Goal: Transaction & Acquisition: Obtain resource

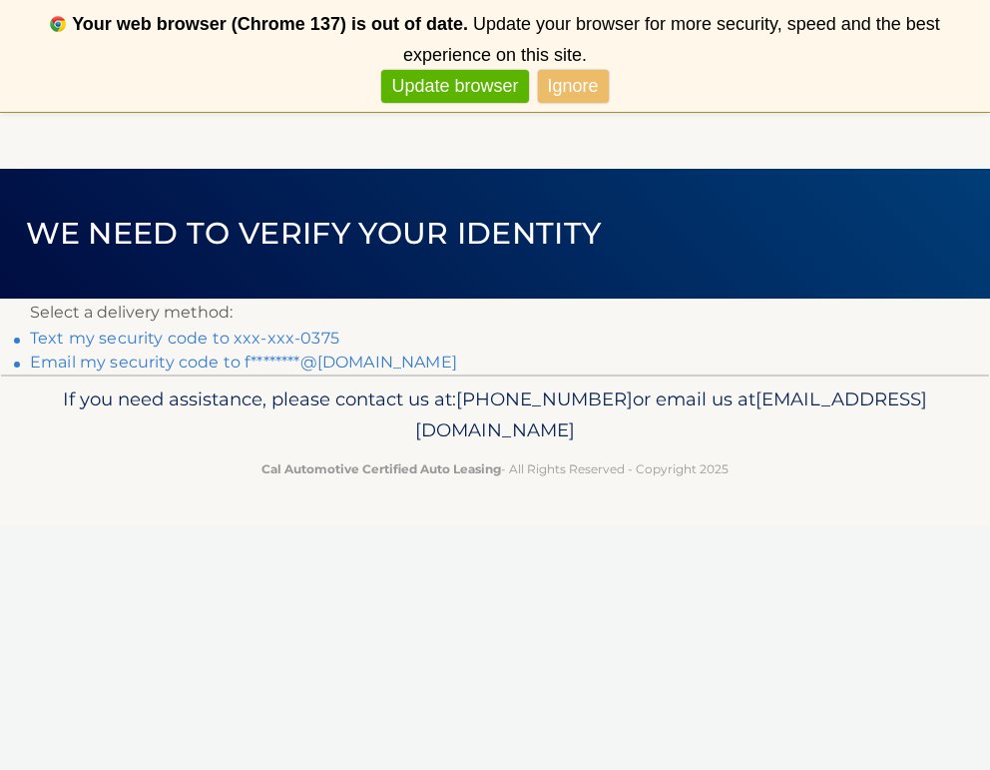
scroll to position [59, 0]
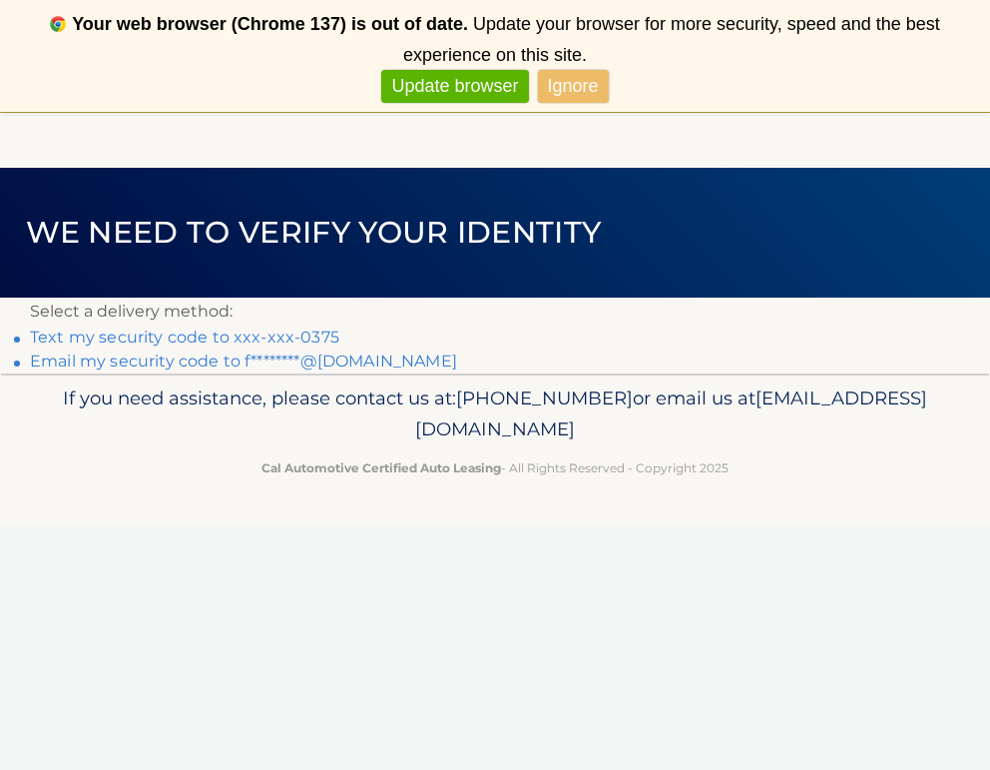
click at [290, 334] on link "Text my security code to xxx-xxx-0375" at bounding box center [185, 336] width 310 height 19
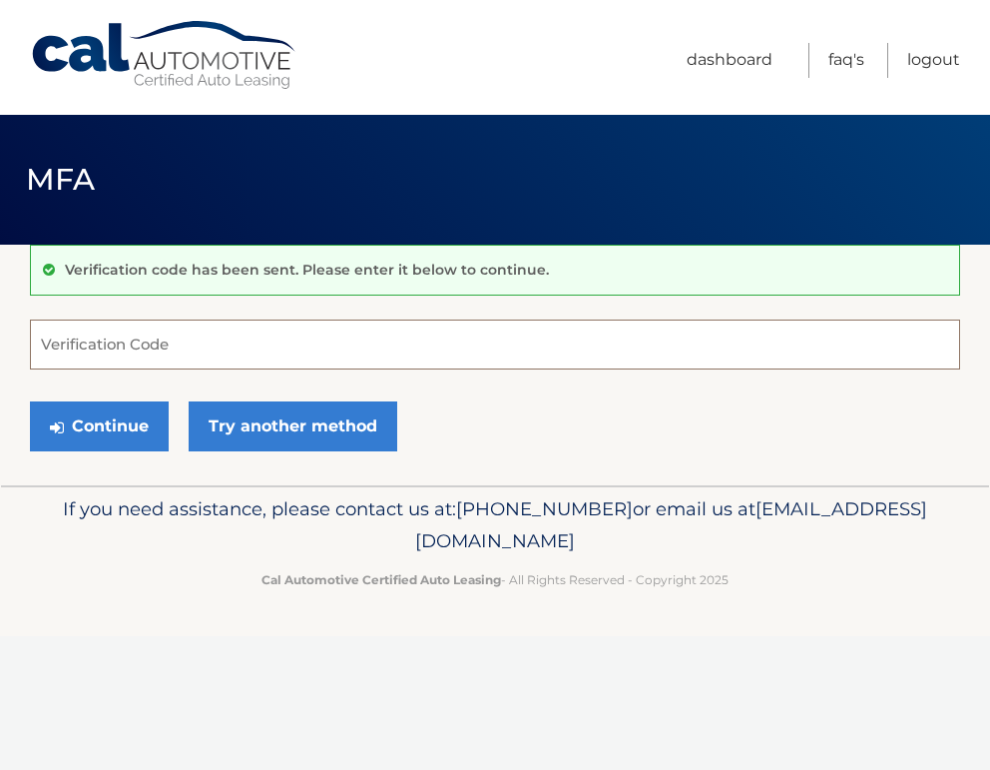
click at [274, 339] on input "Verification Code" at bounding box center [495, 345] width 931 height 50
type input "809743"
click at [30, 401] on button "Continue" at bounding box center [99, 426] width 139 height 50
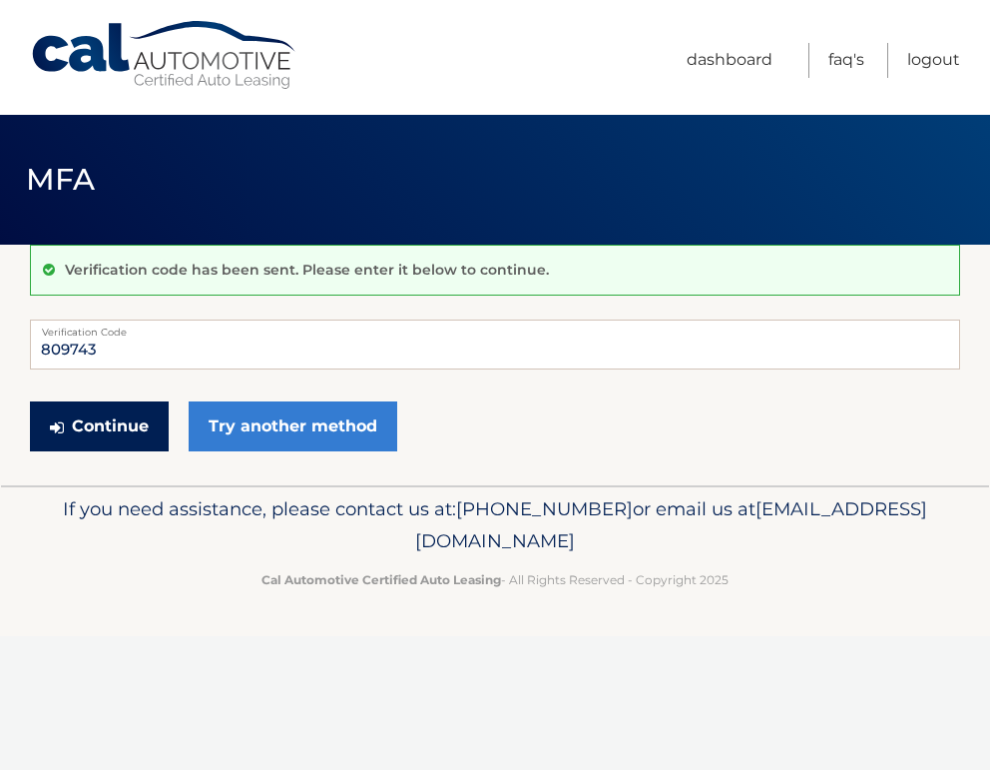
click at [112, 427] on button "Continue" at bounding box center [99, 426] width 139 height 50
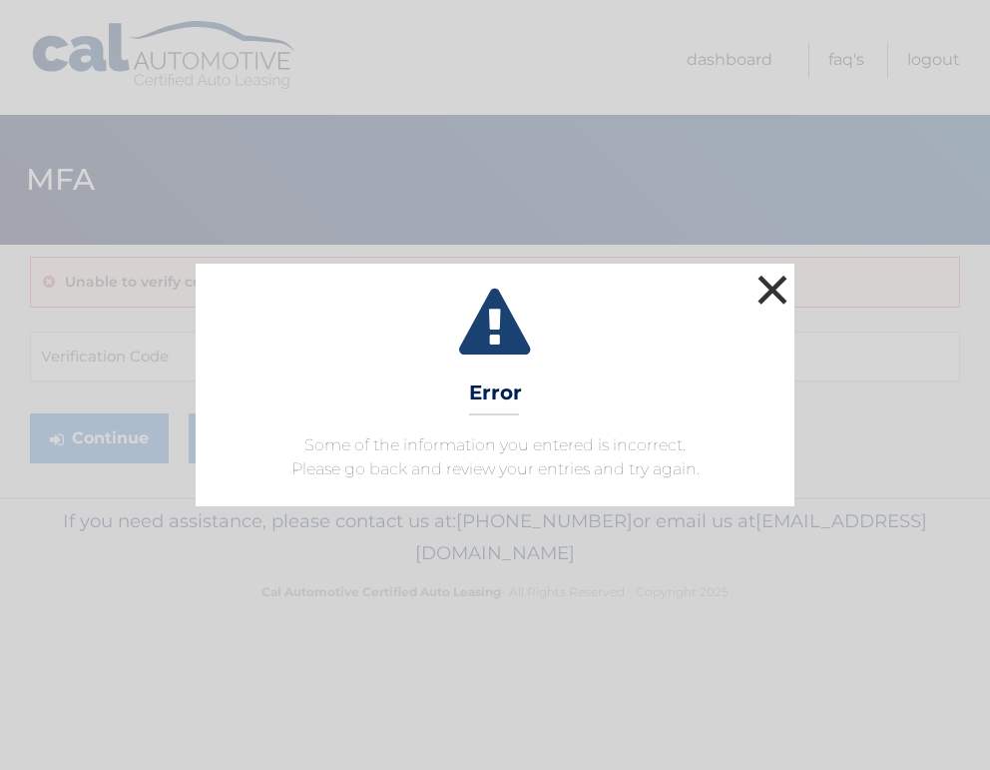
click at [769, 296] on button "×" at bounding box center [773, 290] width 40 height 40
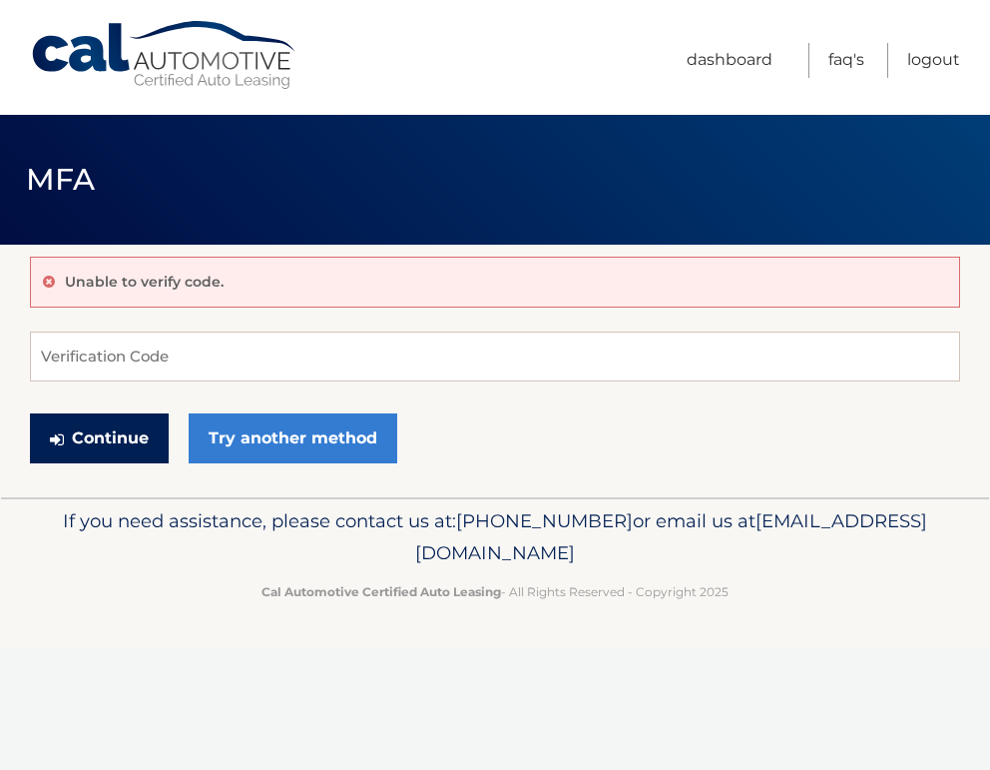
click at [119, 440] on button "Continue" at bounding box center [99, 438] width 139 height 50
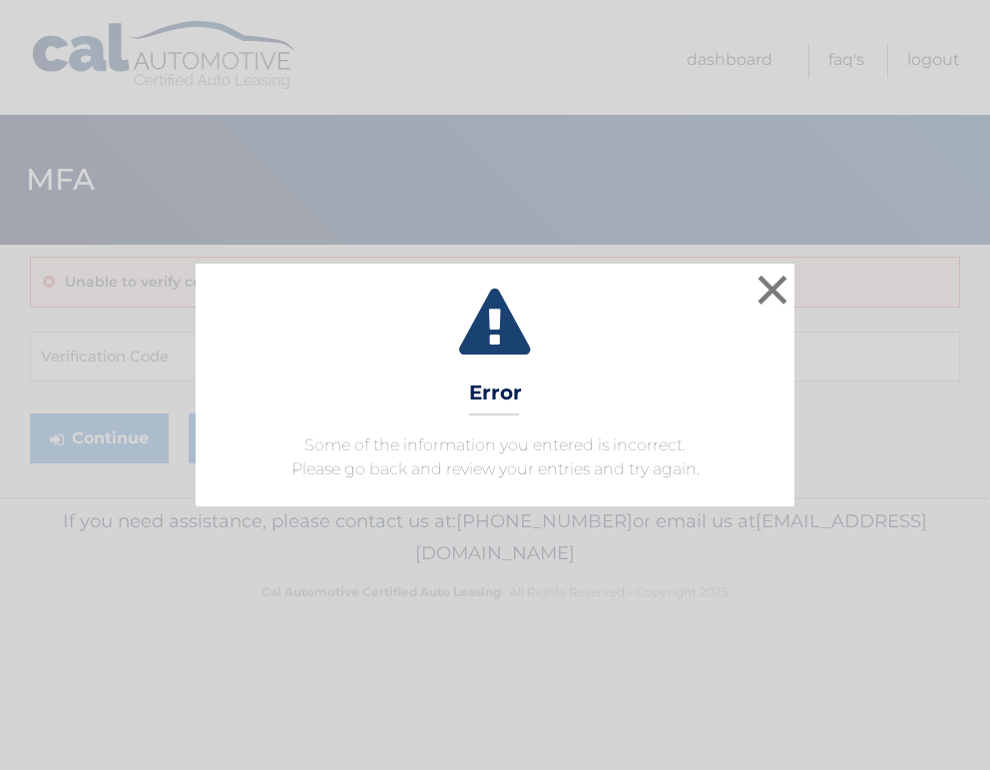
click at [805, 273] on div "× Error Some of the information you entered is incorrect. Please go back and re…" at bounding box center [495, 385] width 974 height 242
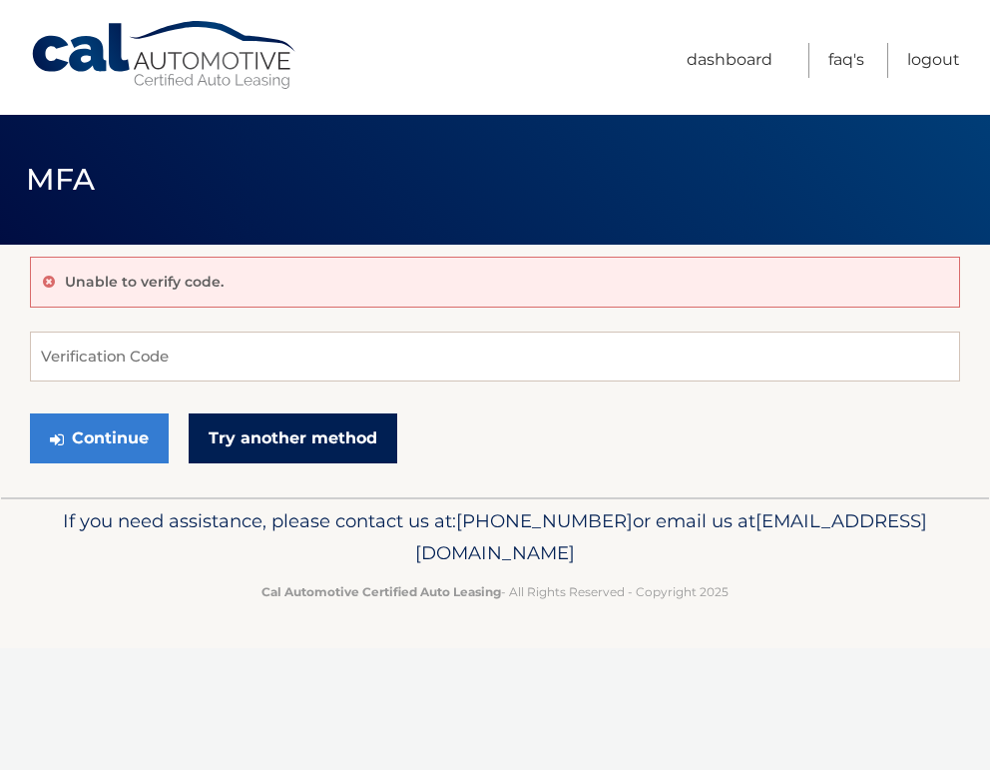
click at [324, 435] on link "Try another method" at bounding box center [293, 438] width 209 height 50
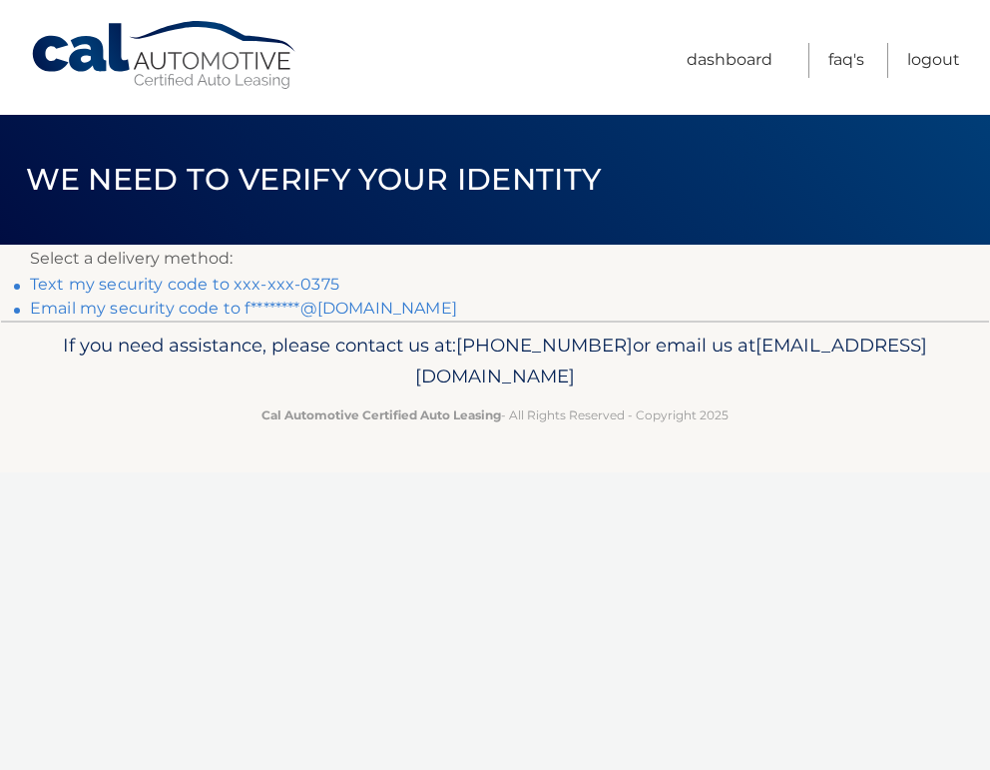
click at [266, 275] on link "Text my security code to xxx-xxx-0375" at bounding box center [185, 284] width 310 height 19
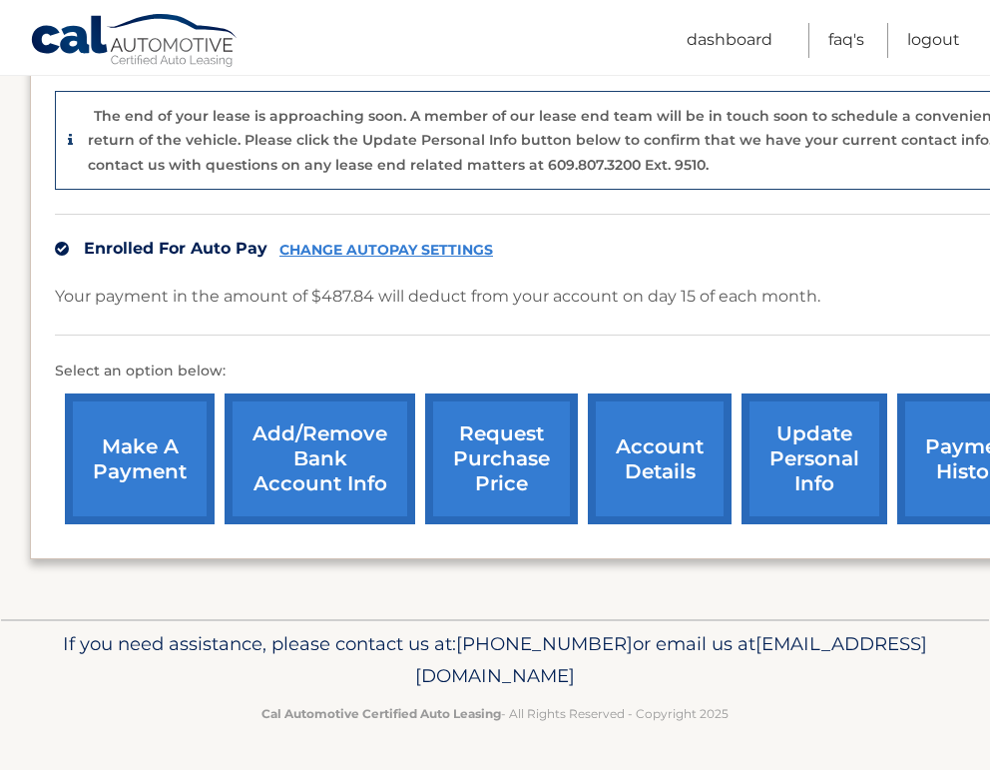
scroll to position [487, 88]
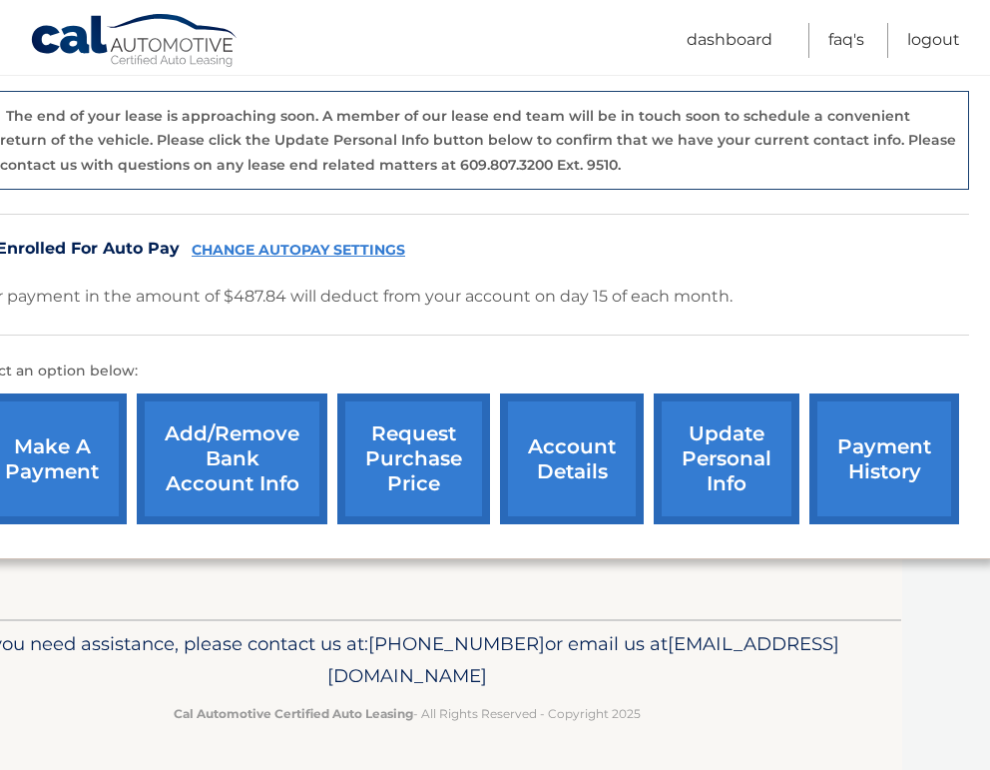
click at [224, 472] on link "Add/Remove bank account info" at bounding box center [232, 458] width 191 height 131
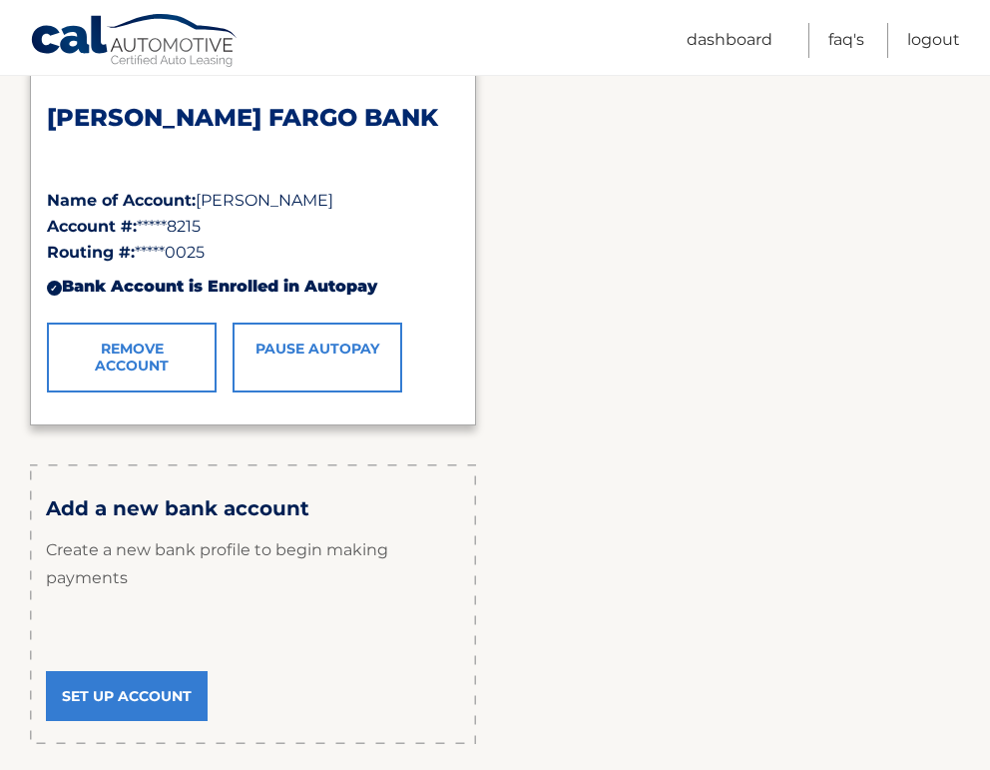
scroll to position [326, 0]
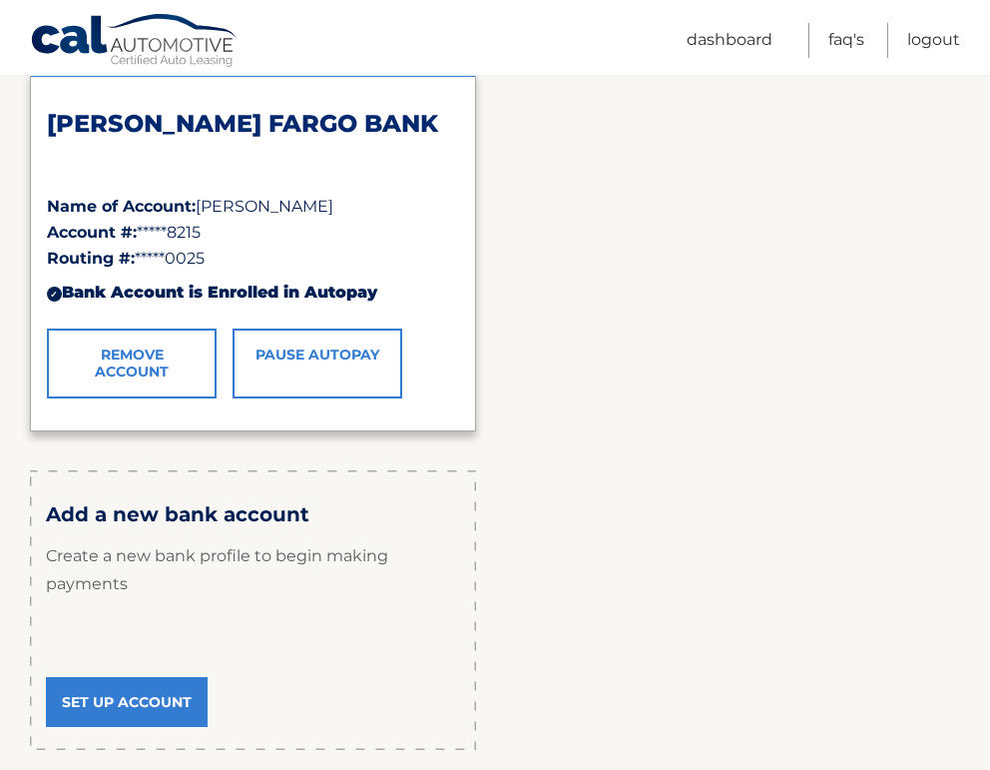
click at [153, 360] on link "Remove Account" at bounding box center [132, 363] width 170 height 70
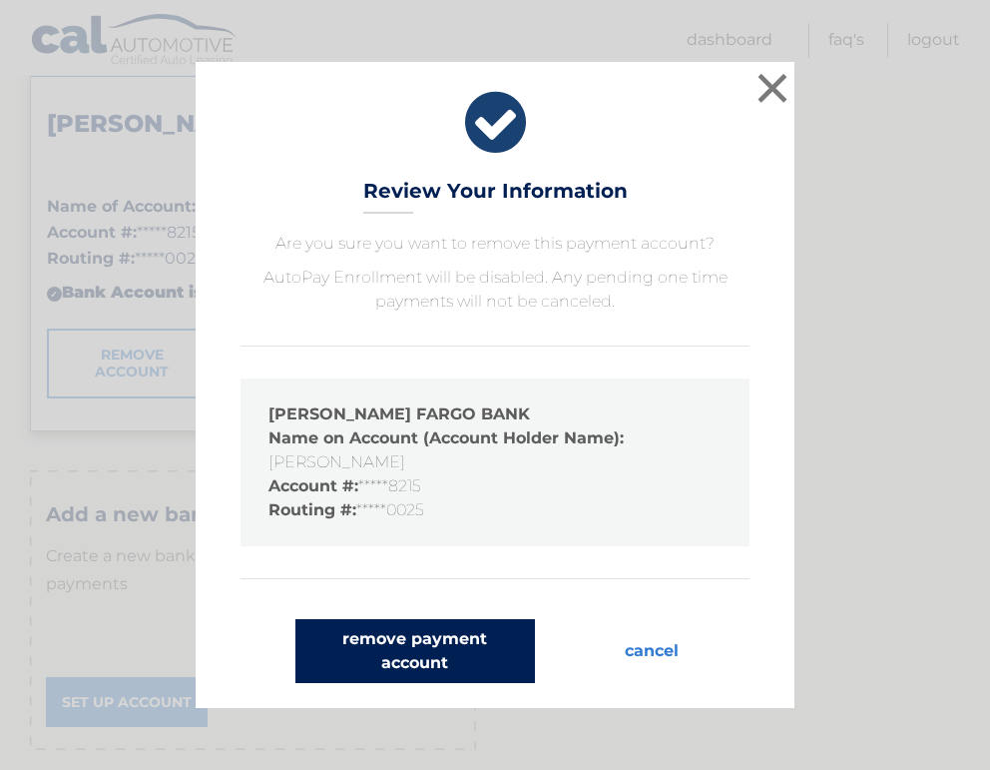
click at [466, 652] on button "remove payment account" at bounding box center [416, 651] width 240 height 64
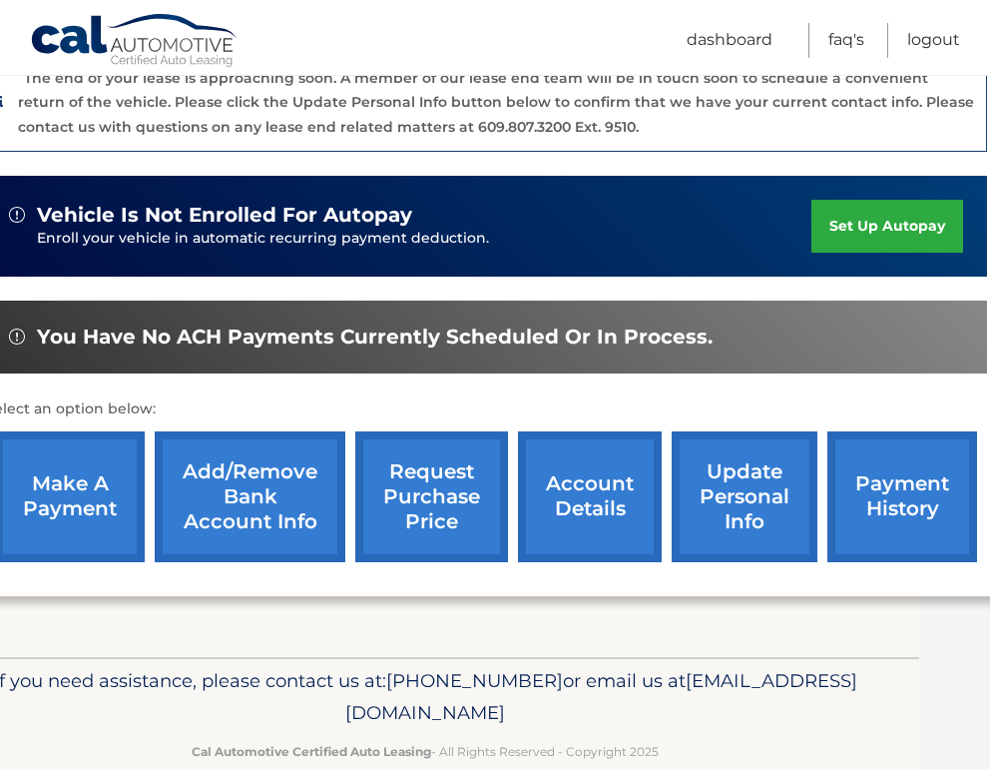
scroll to position [527, 70]
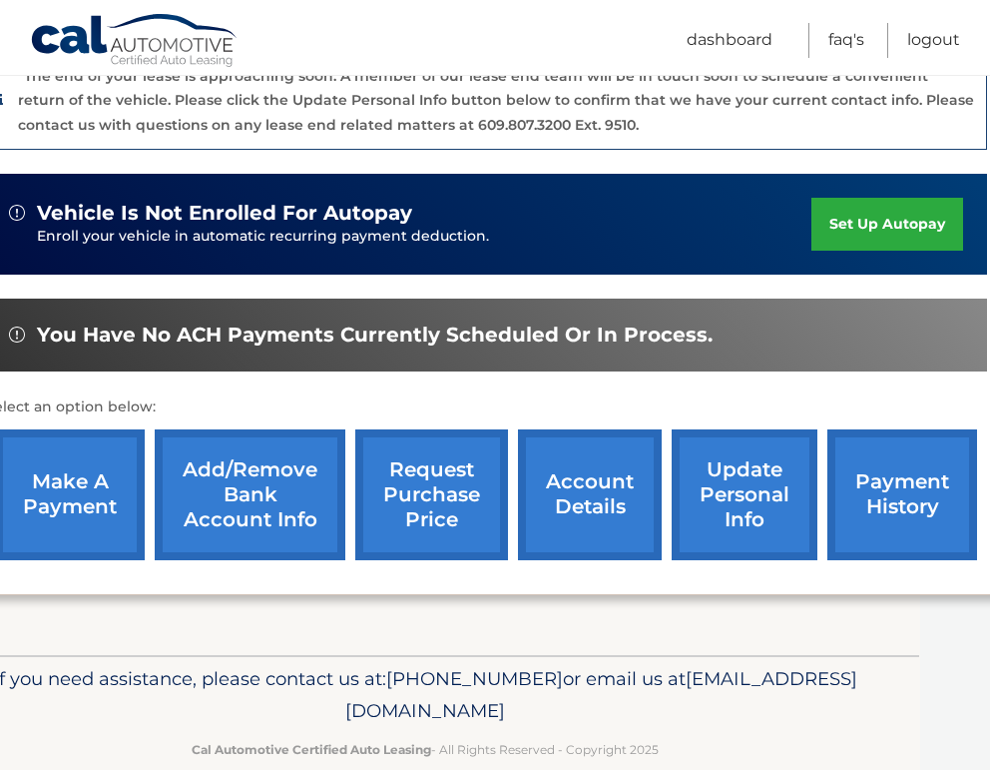
click at [307, 531] on link "Add/Remove bank account info" at bounding box center [250, 494] width 191 height 131
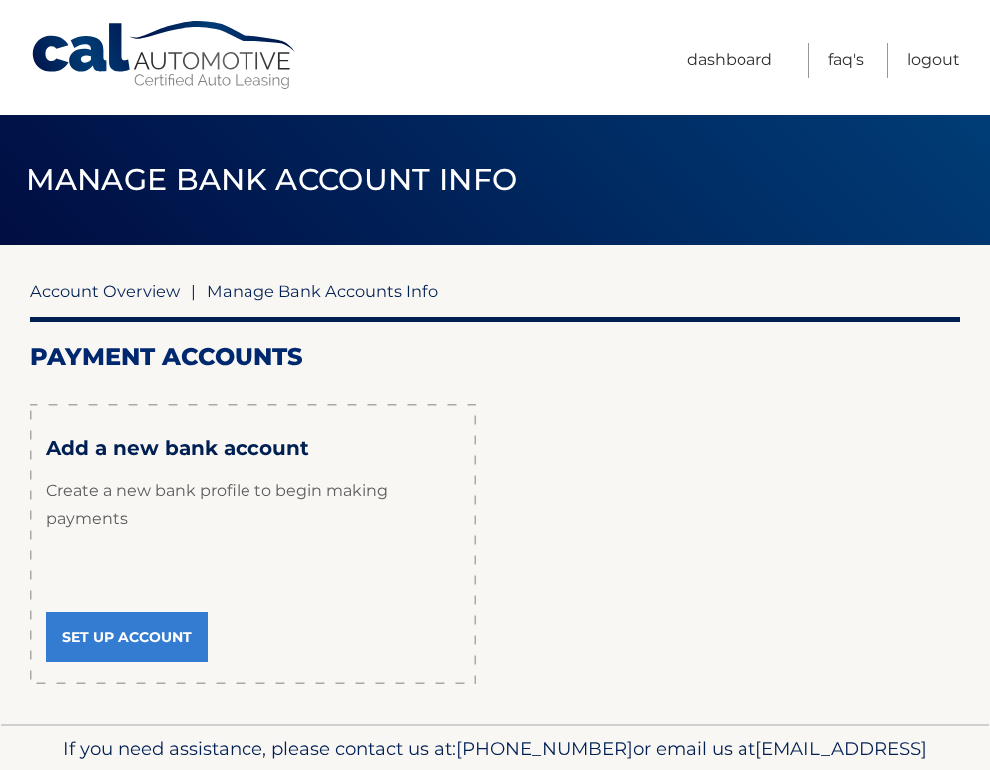
click at [122, 289] on link "Account Overview" at bounding box center [105, 291] width 150 height 20
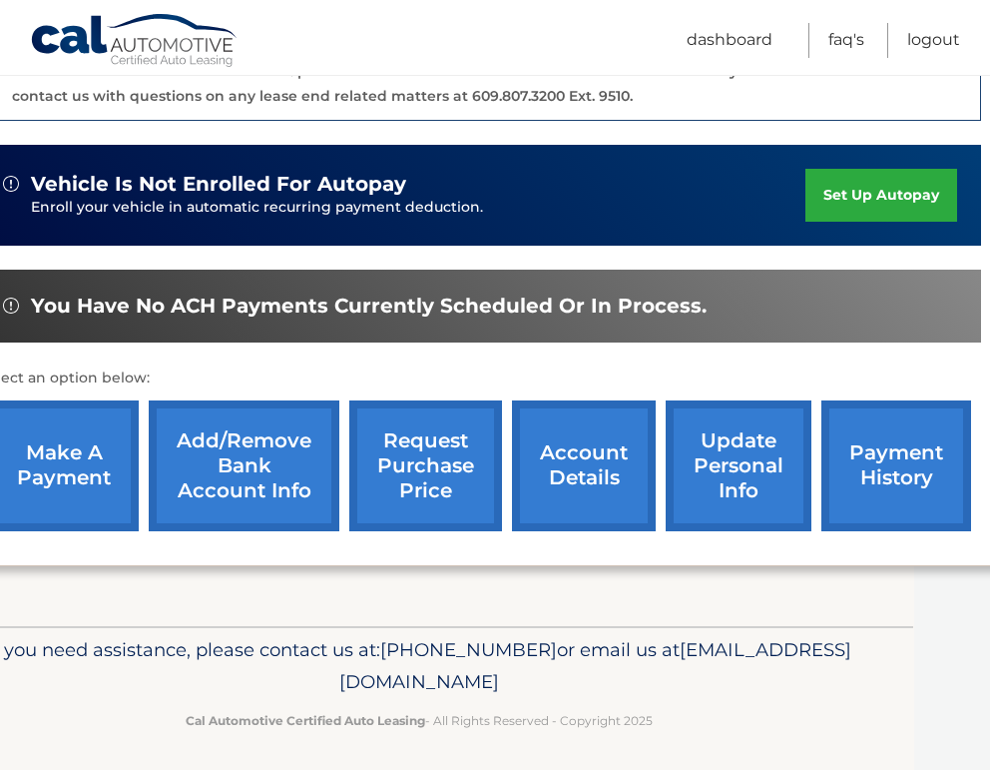
scroll to position [556, 88]
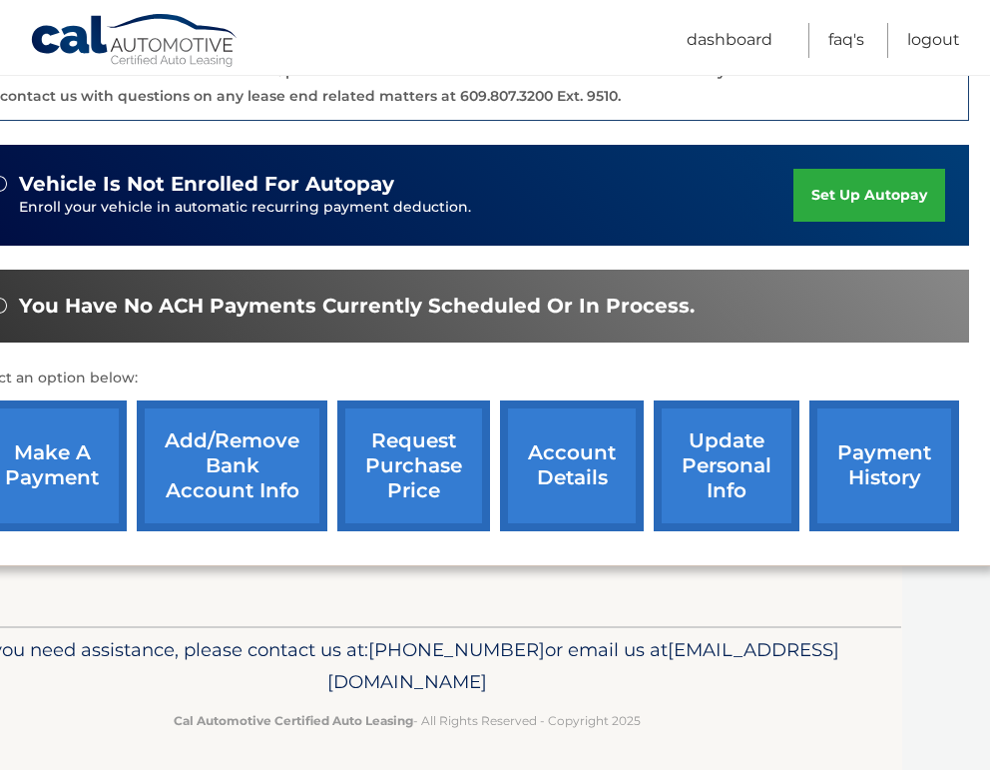
click at [535, 465] on link "account details" at bounding box center [572, 465] width 144 height 131
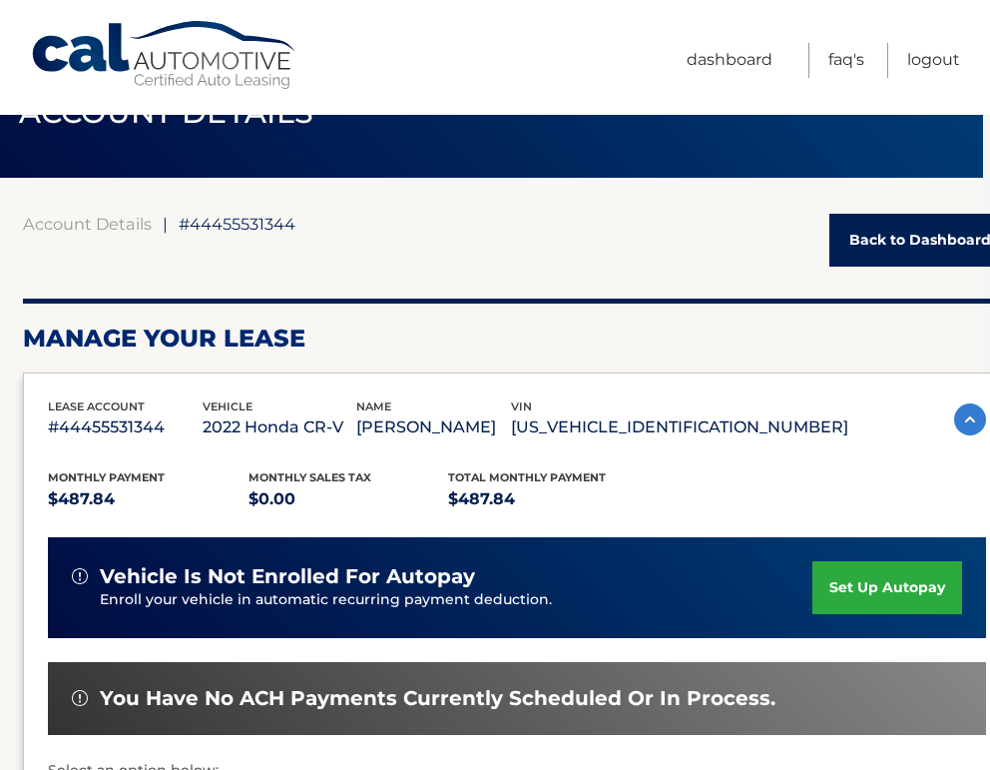
scroll to position [67, 13]
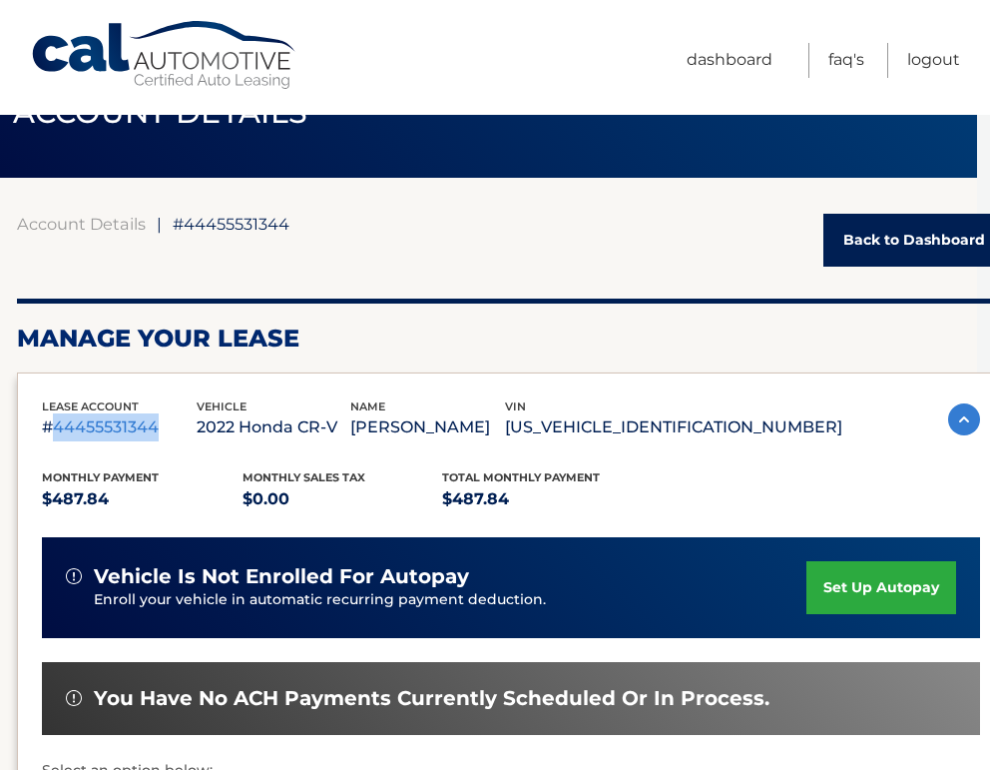
drag, startPoint x: 178, startPoint y: 427, endPoint x: 53, endPoint y: 426, distance: 124.8
click at [53, 426] on p "#44455531344" at bounding box center [119, 427] width 155 height 28
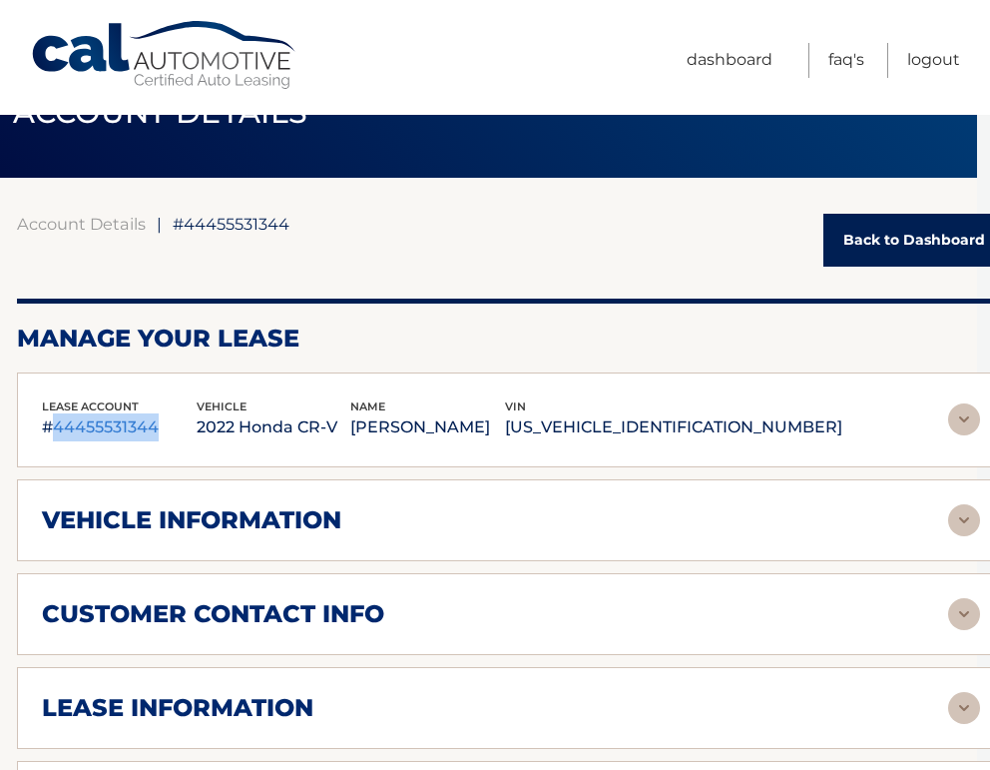
scroll to position [67, 0]
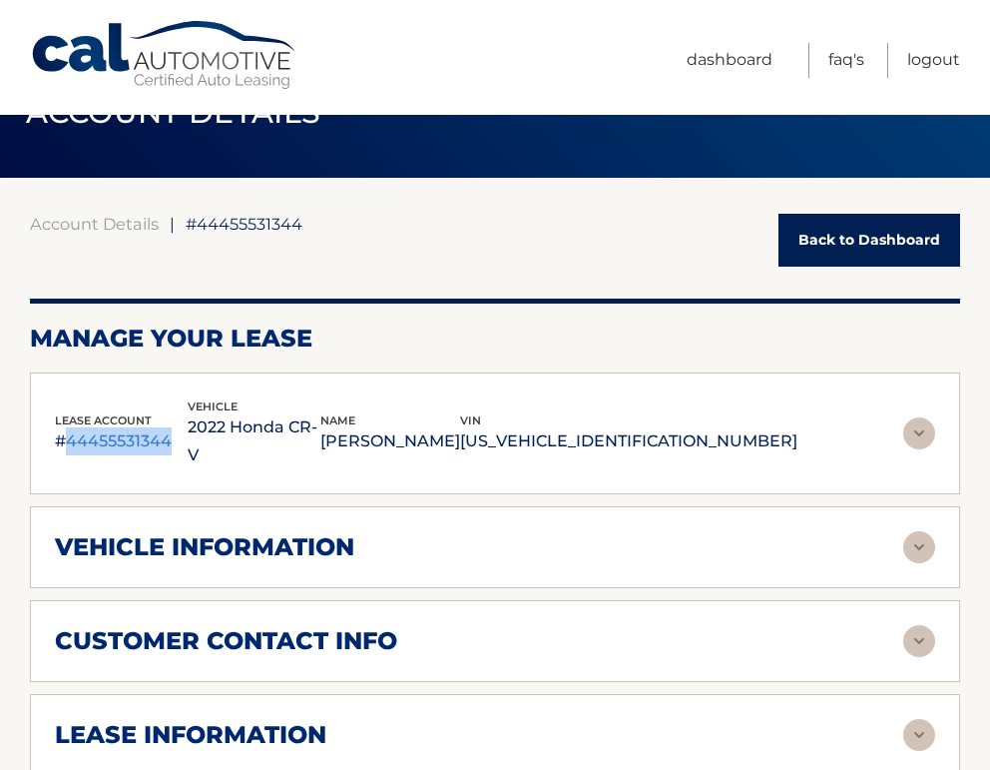
copy p "44455531344"
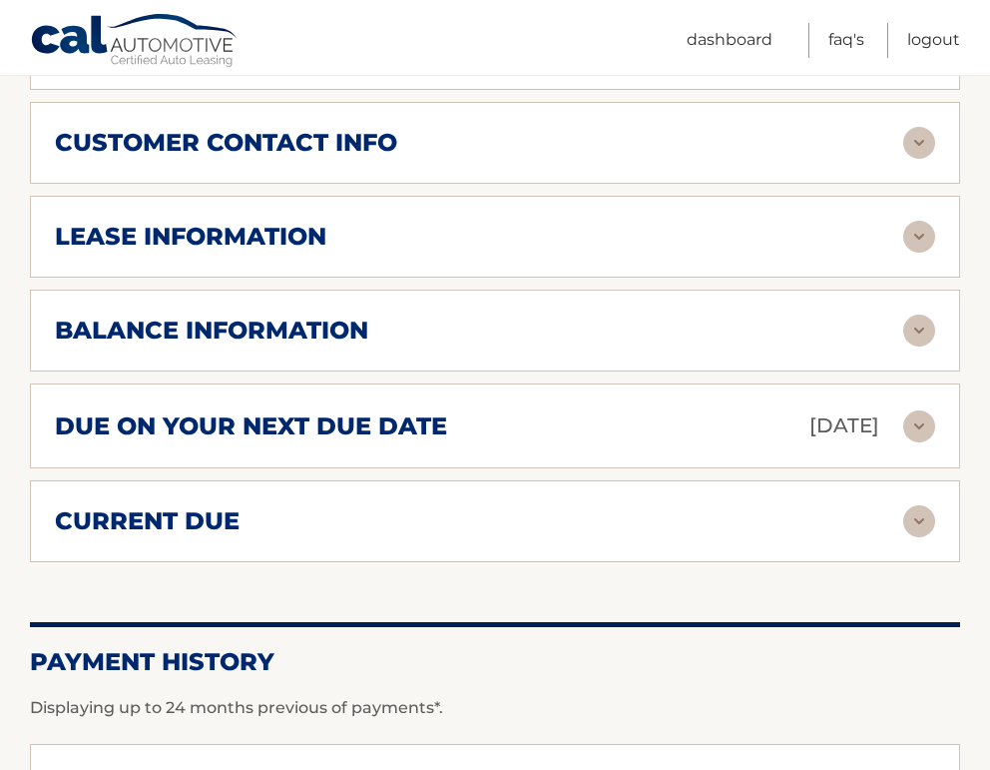
scroll to position [549, 0]
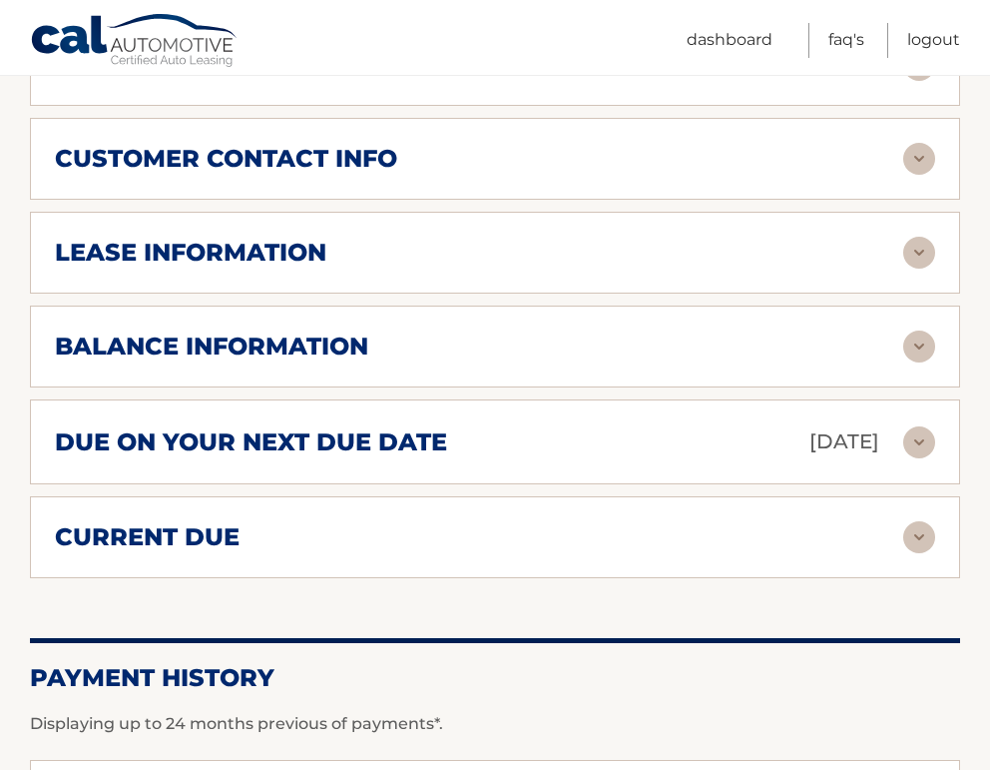
click at [210, 331] on h2 "balance information" at bounding box center [212, 346] width 314 height 30
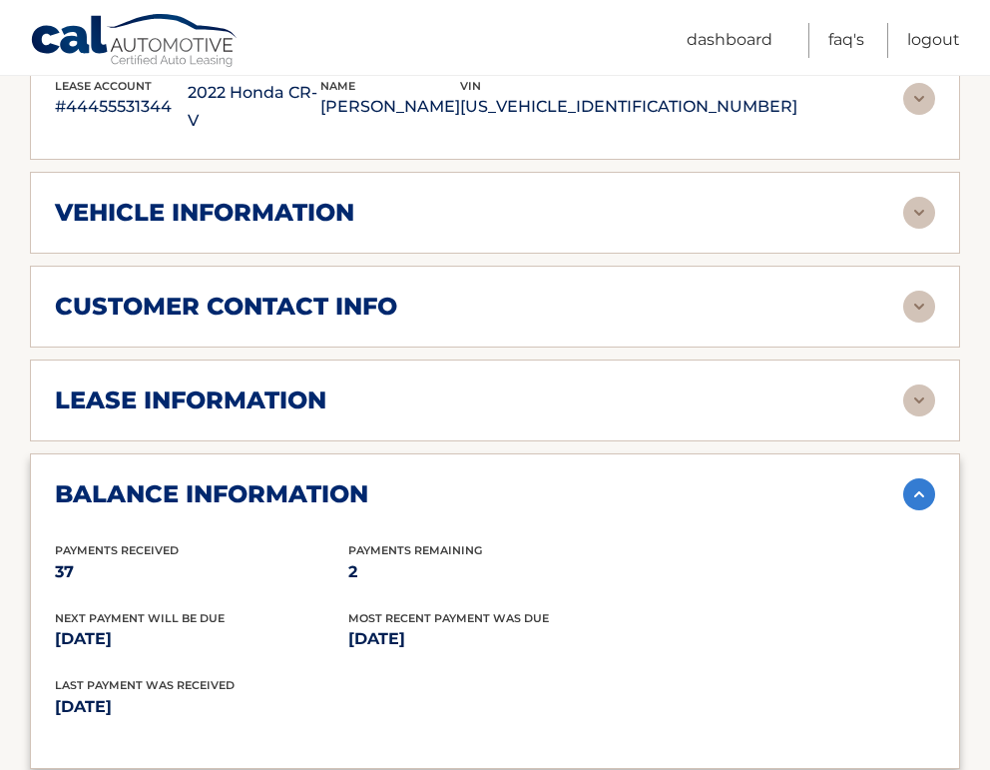
scroll to position [376, 0]
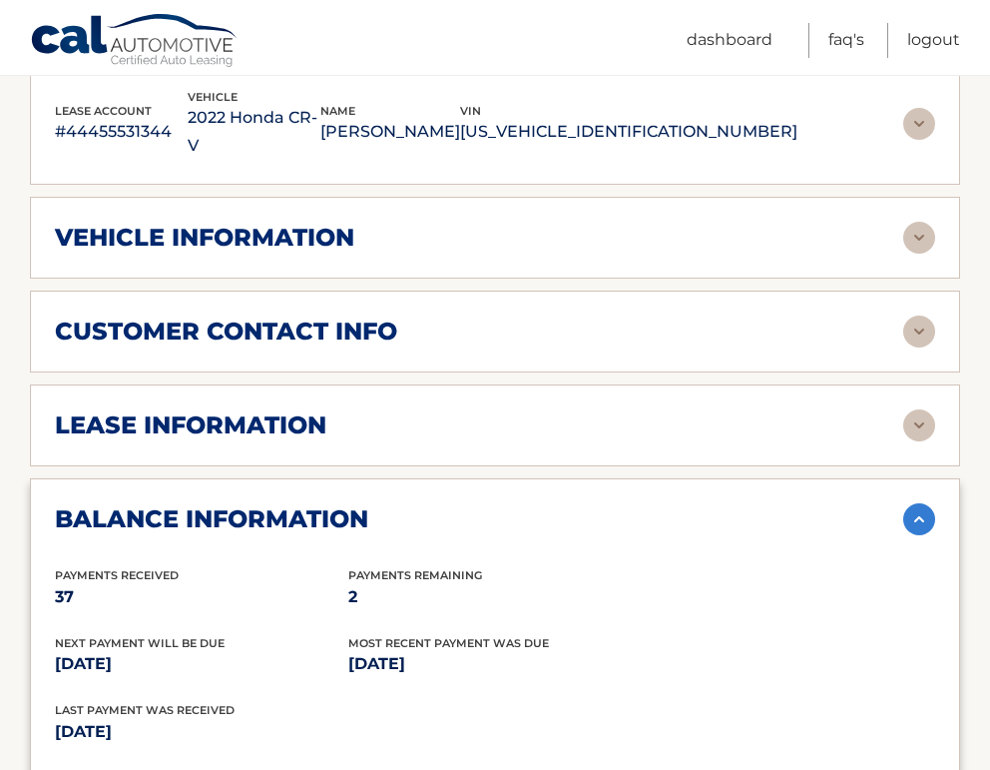
click at [164, 223] on h2 "vehicle information" at bounding box center [205, 238] width 300 height 30
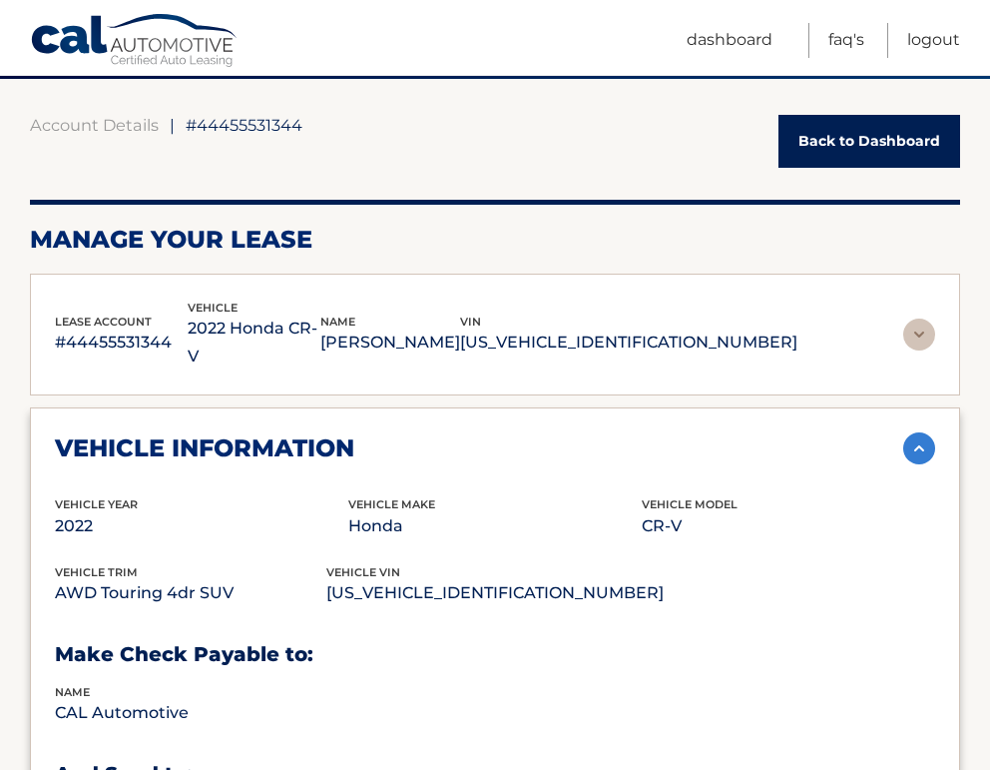
click at [182, 331] on p "#44455531344" at bounding box center [121, 342] width 133 height 28
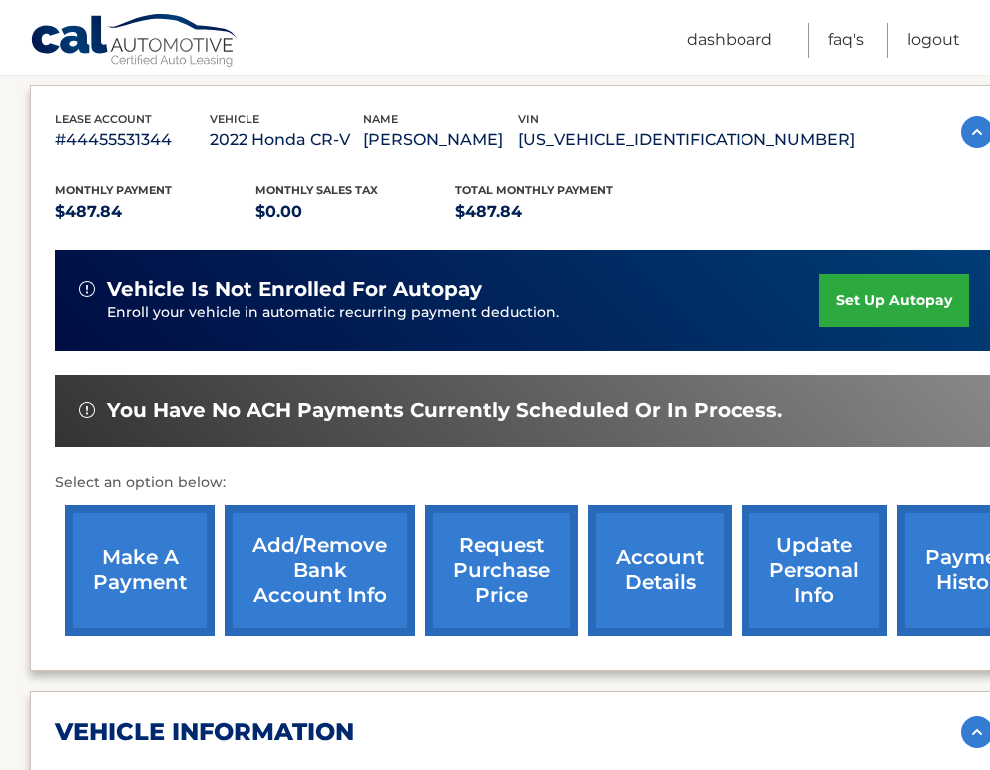
scroll to position [354, 15]
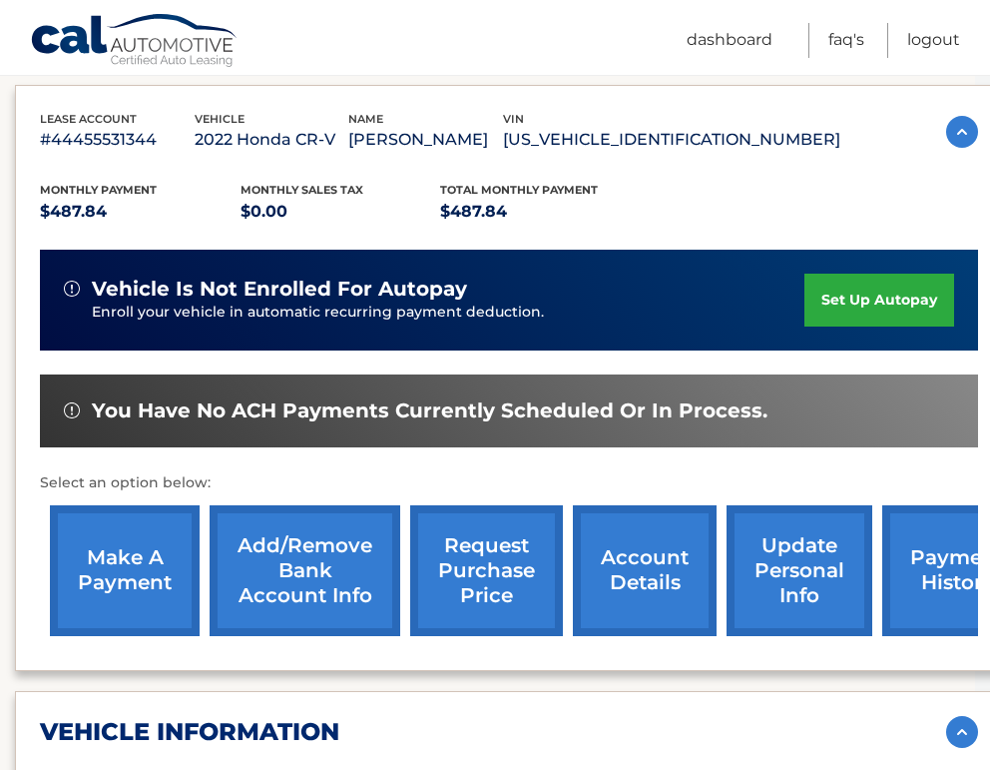
click at [487, 559] on link "request purchase price" at bounding box center [486, 570] width 153 height 131
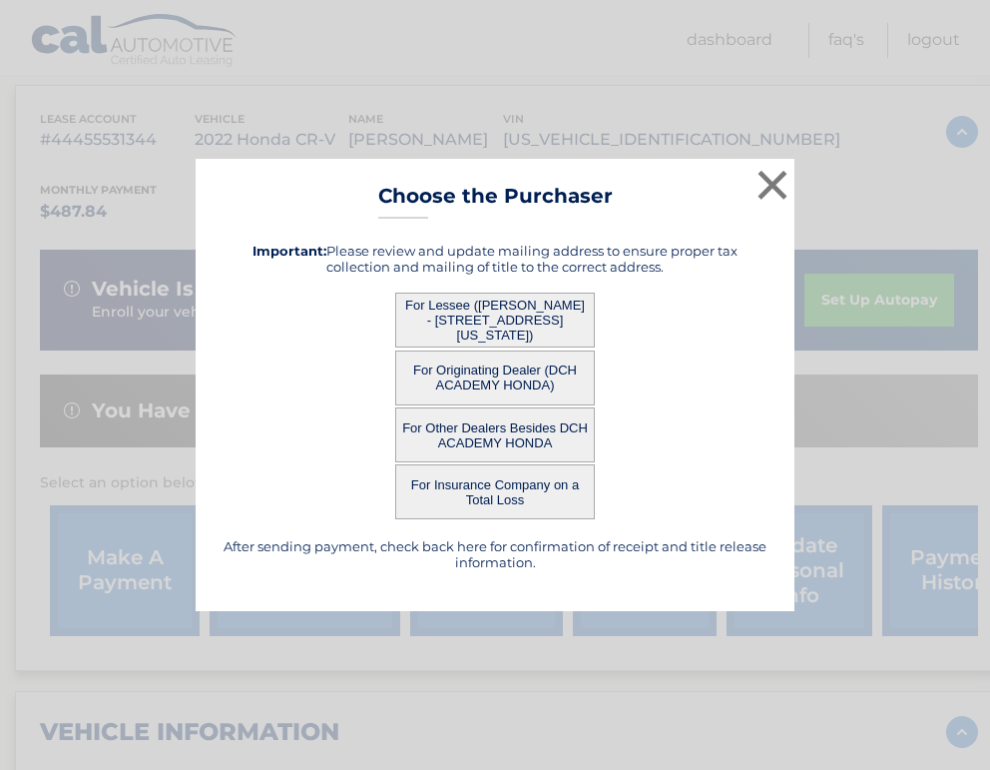
click at [474, 372] on button "For Originating Dealer (DCH ACADEMY HONDA)" at bounding box center [495, 377] width 200 height 55
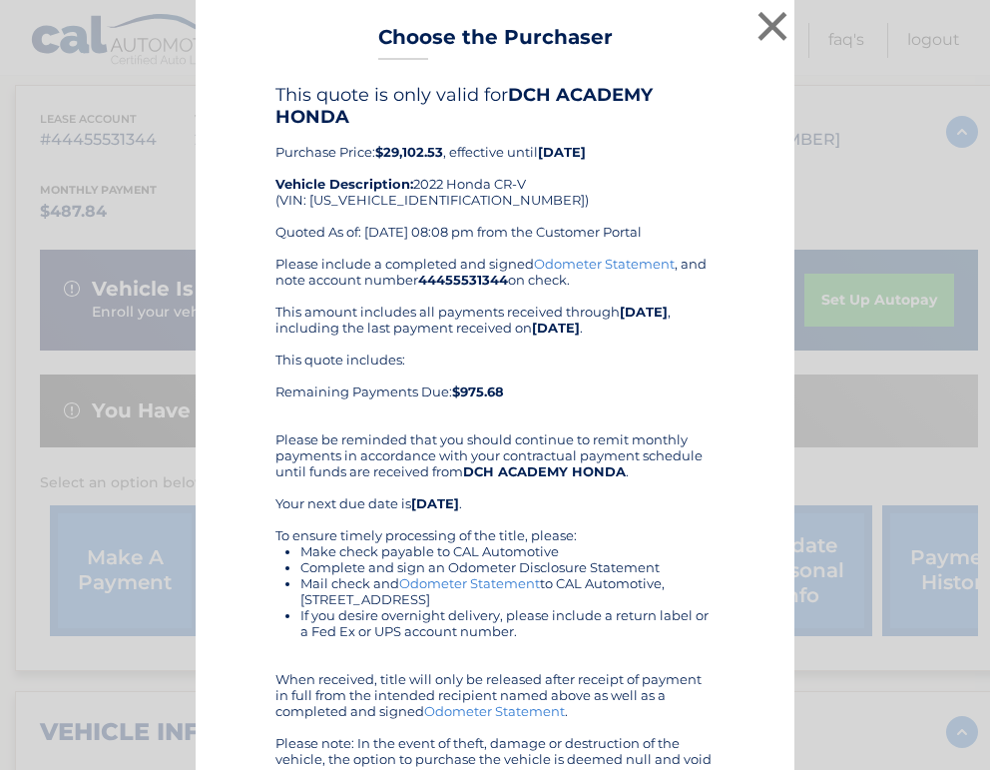
drag, startPoint x: 397, startPoint y: 395, endPoint x: 442, endPoint y: 396, distance: 44.9
click at [442, 396] on div "This quote includes: Remaining Payments Due: $975.68" at bounding box center [495, 383] width 439 height 64
drag, startPoint x: 311, startPoint y: 358, endPoint x: 539, endPoint y: 398, distance: 232.1
click at [541, 399] on div "This quote includes: Remaining Payments Due: $975.68" at bounding box center [495, 383] width 439 height 64
click at [539, 398] on div "This quote includes: Remaining Payments Due: $975.68" at bounding box center [495, 383] width 439 height 64
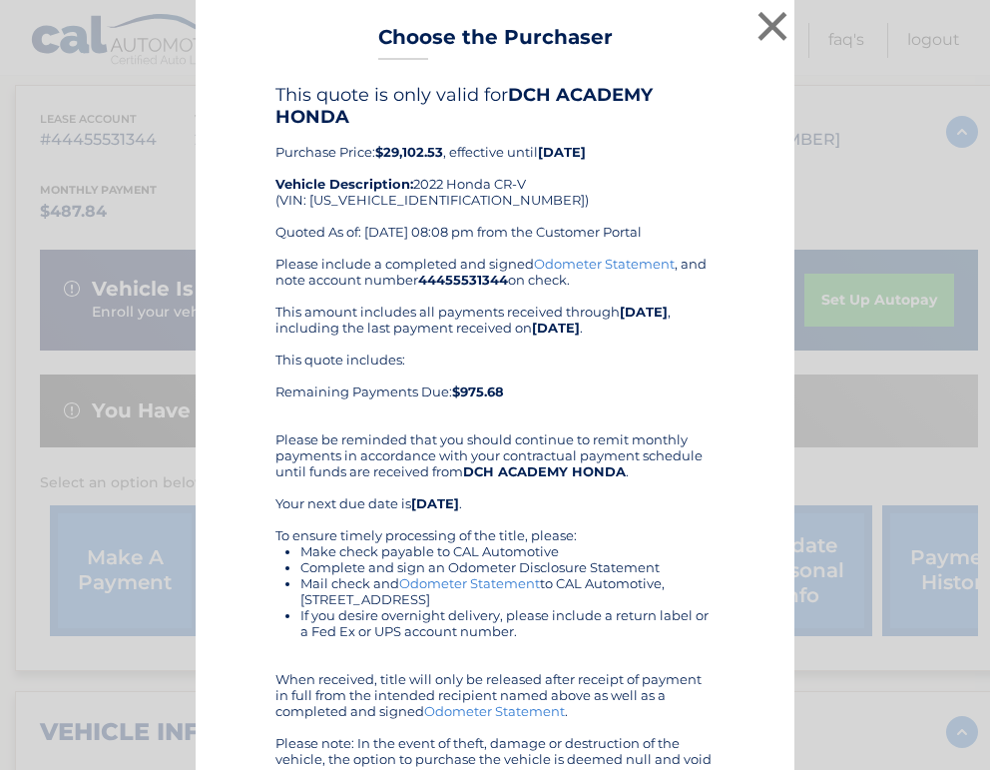
drag, startPoint x: 281, startPoint y: 362, endPoint x: 437, endPoint y: 360, distance: 156.8
click at [439, 360] on div "This quote includes: Remaining Payments Due: $975.68" at bounding box center [495, 383] width 439 height 64
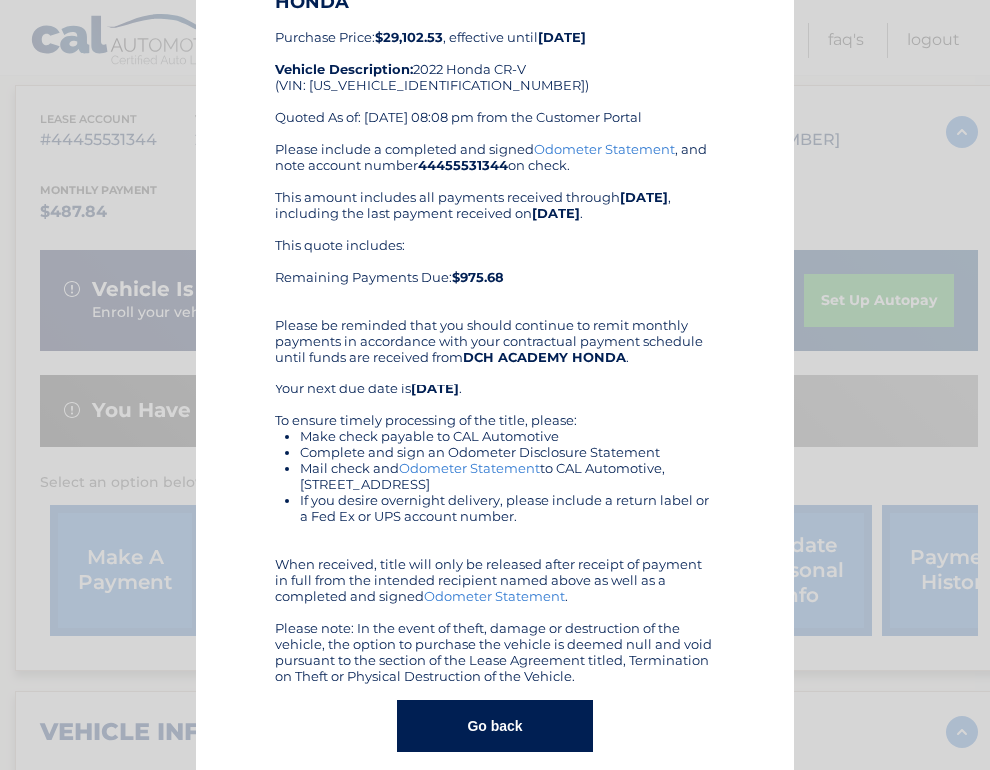
scroll to position [114, 0]
click at [593, 325] on div "Please include a completed and signed Odometer Statement , and note account num…" at bounding box center [495, 413] width 439 height 543
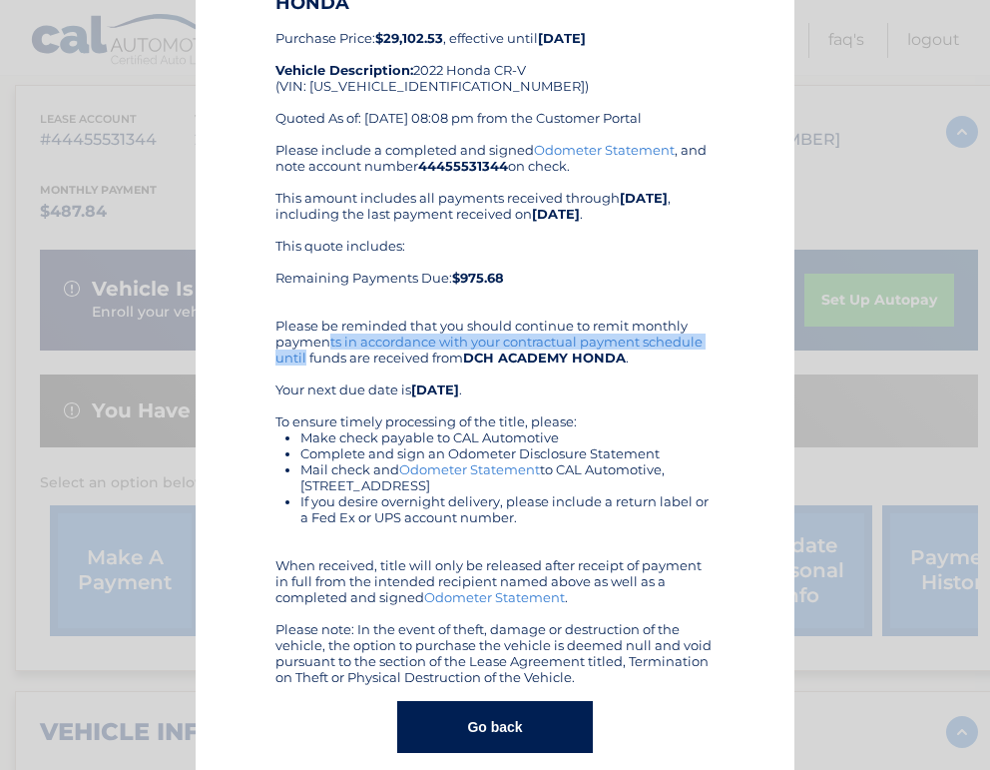
drag, startPoint x: 588, startPoint y: 325, endPoint x: 586, endPoint y: 344, distance: 19.1
click at [586, 344] on div "Please include a completed and signed Odometer Statement , and note account num…" at bounding box center [495, 413] width 439 height 543
click at [597, 373] on div "Please include a completed and signed Odometer Statement , and note account num…" at bounding box center [495, 413] width 439 height 543
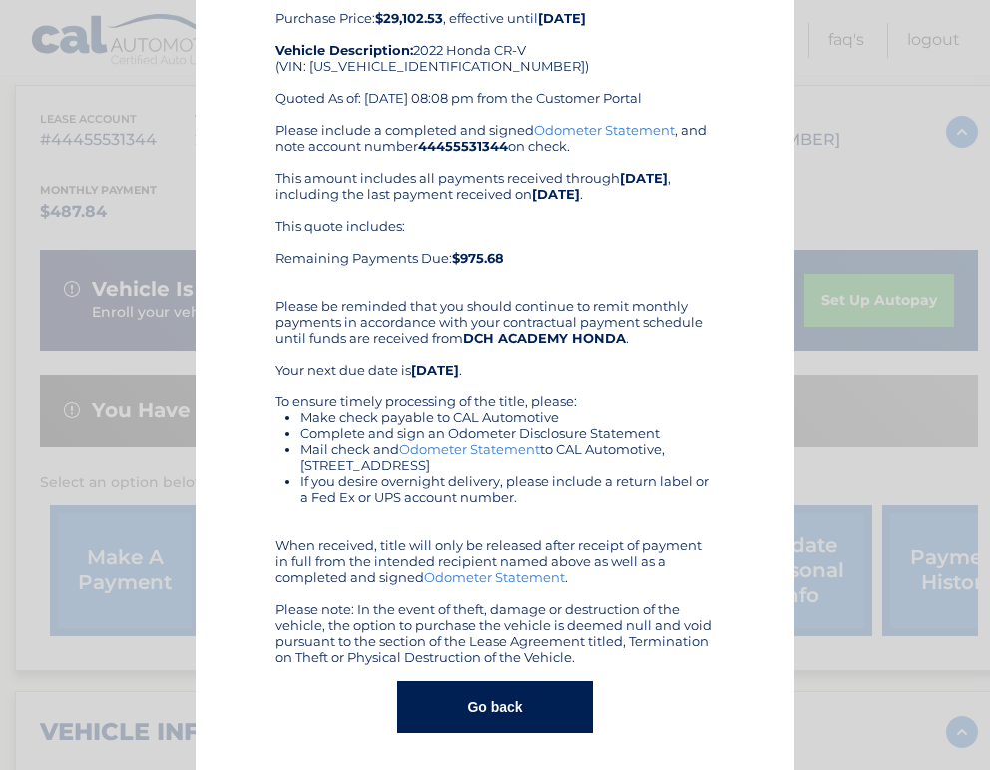
scroll to position [138, 0]
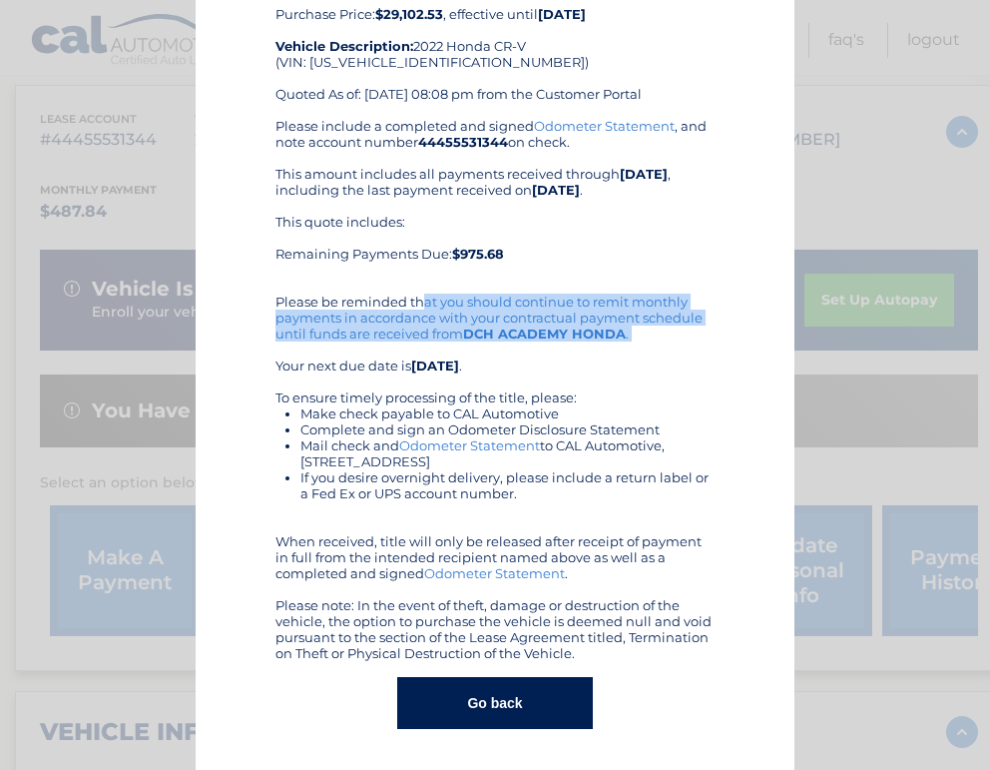
drag, startPoint x: 279, startPoint y: 300, endPoint x: 478, endPoint y: 352, distance: 206.6
click at [478, 352] on div "Please include a completed and signed Odometer Statement , and note account num…" at bounding box center [495, 389] width 439 height 543
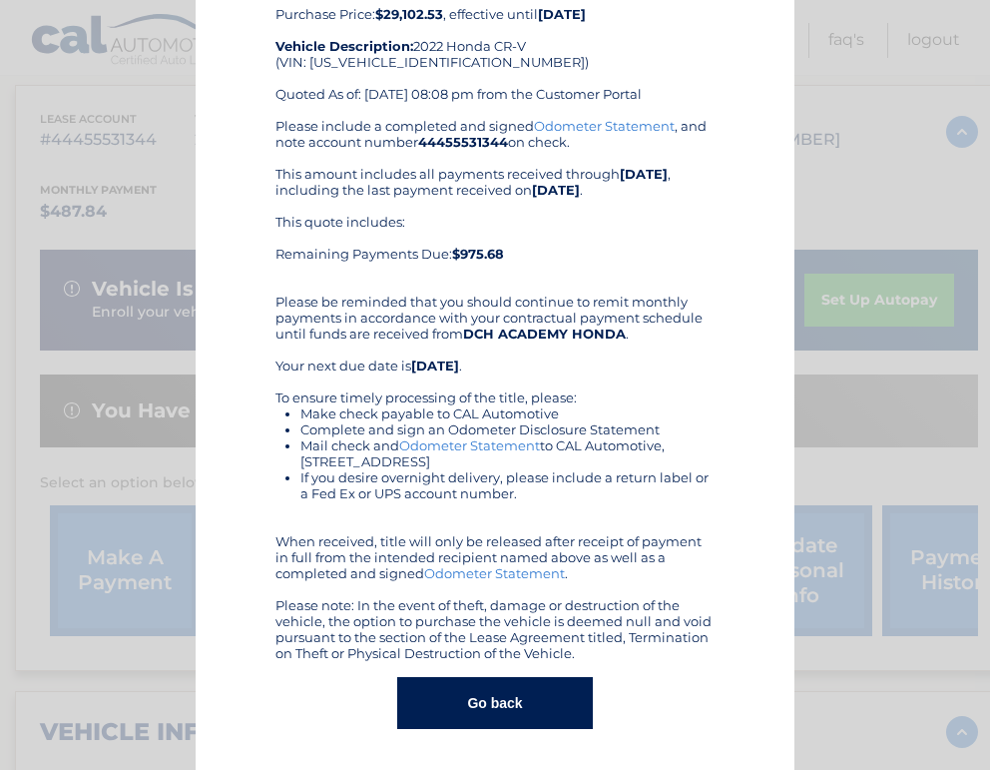
click at [455, 354] on div "Please include a completed and signed Odometer Statement , and note account num…" at bounding box center [495, 389] width 439 height 543
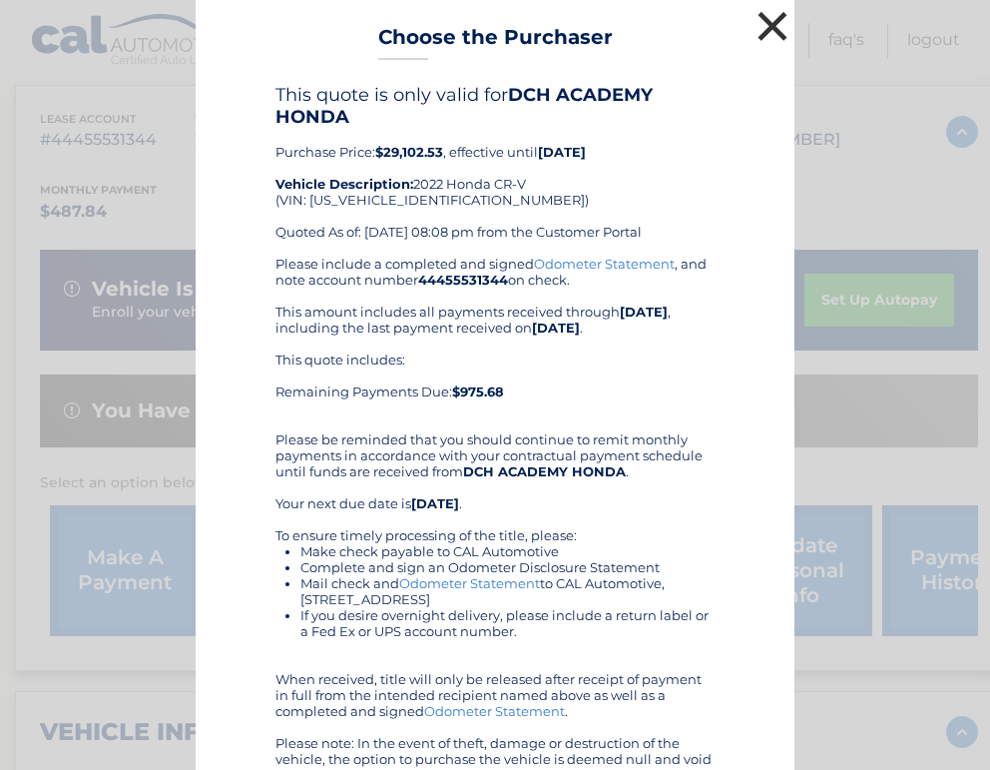
click at [768, 21] on button "×" at bounding box center [773, 26] width 40 height 40
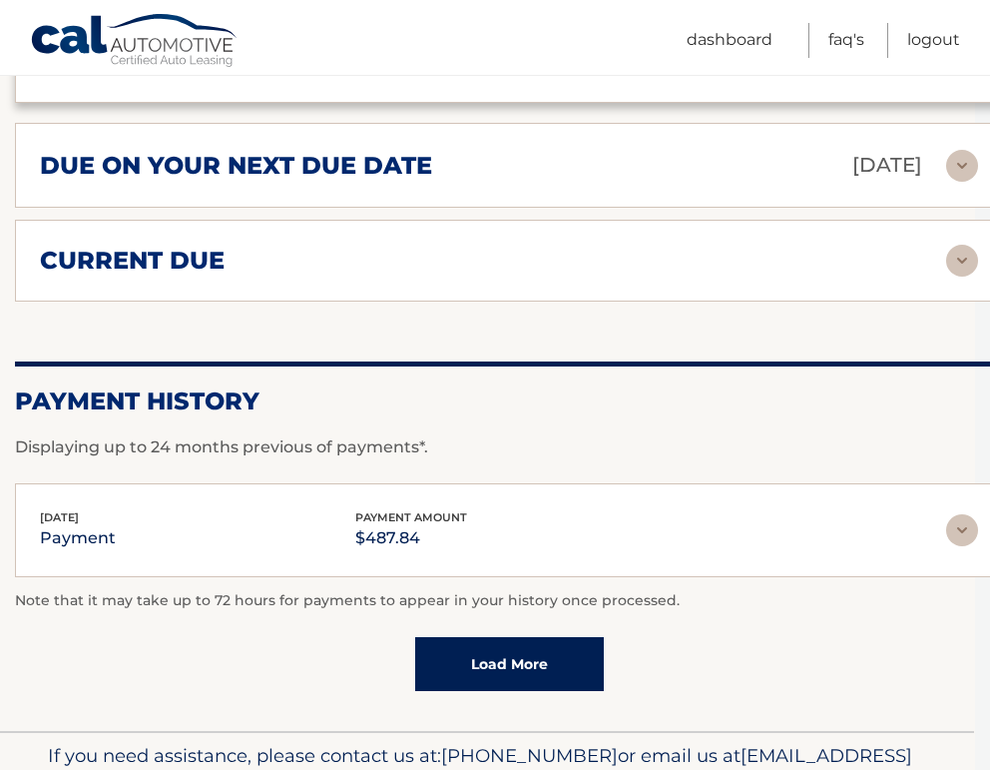
scroll to position [2127, 15]
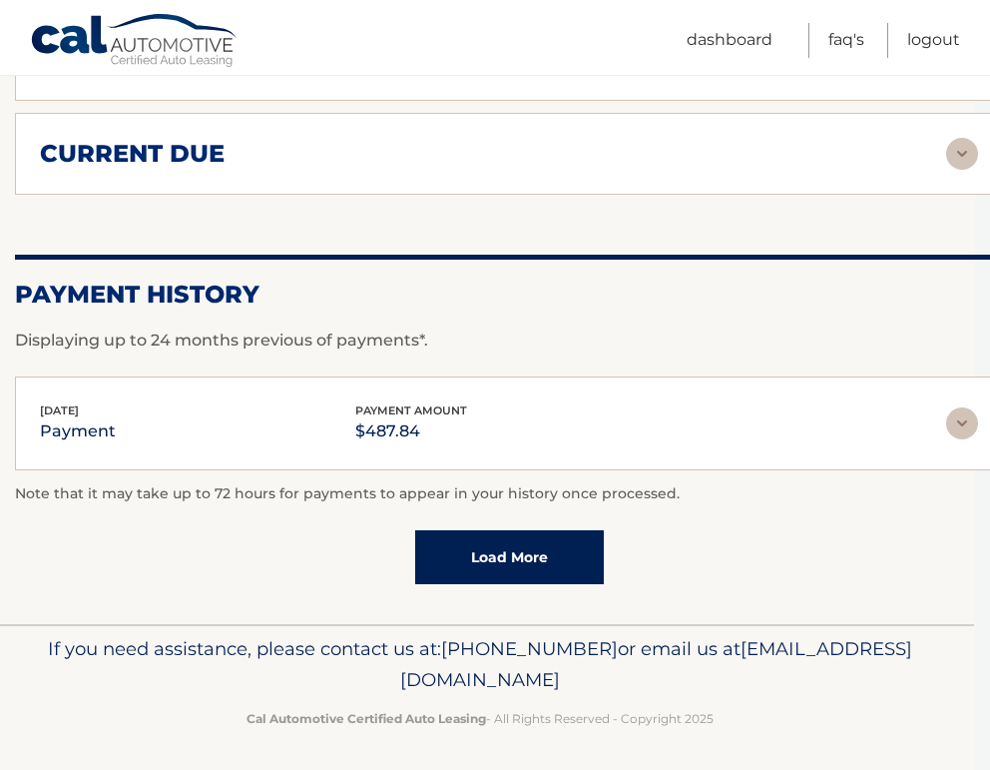
drag, startPoint x: 686, startPoint y: 684, endPoint x: 299, endPoint y: 685, distance: 387.4
click at [299, 685] on p "If you need assistance, please contact us at: 609-807-3200 or email us at Custo…" at bounding box center [480, 665] width 929 height 64
copy span "[EMAIL_ADDRESS][DOMAIN_NAME]"
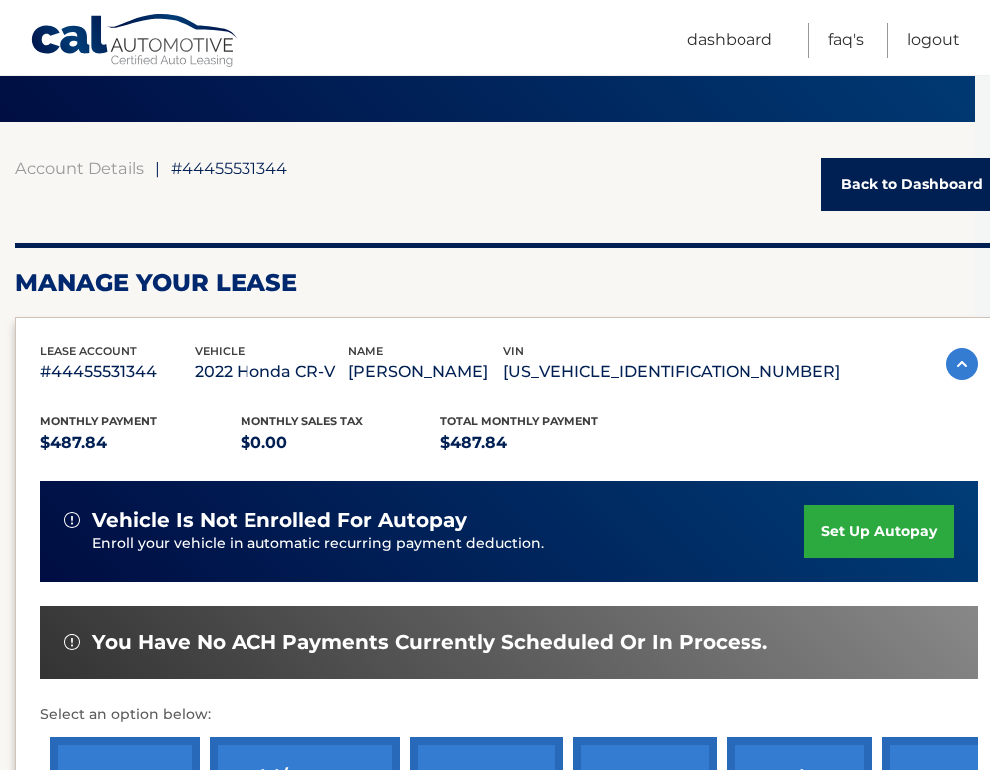
scroll to position [0, 15]
